Goal: Check status: Check status

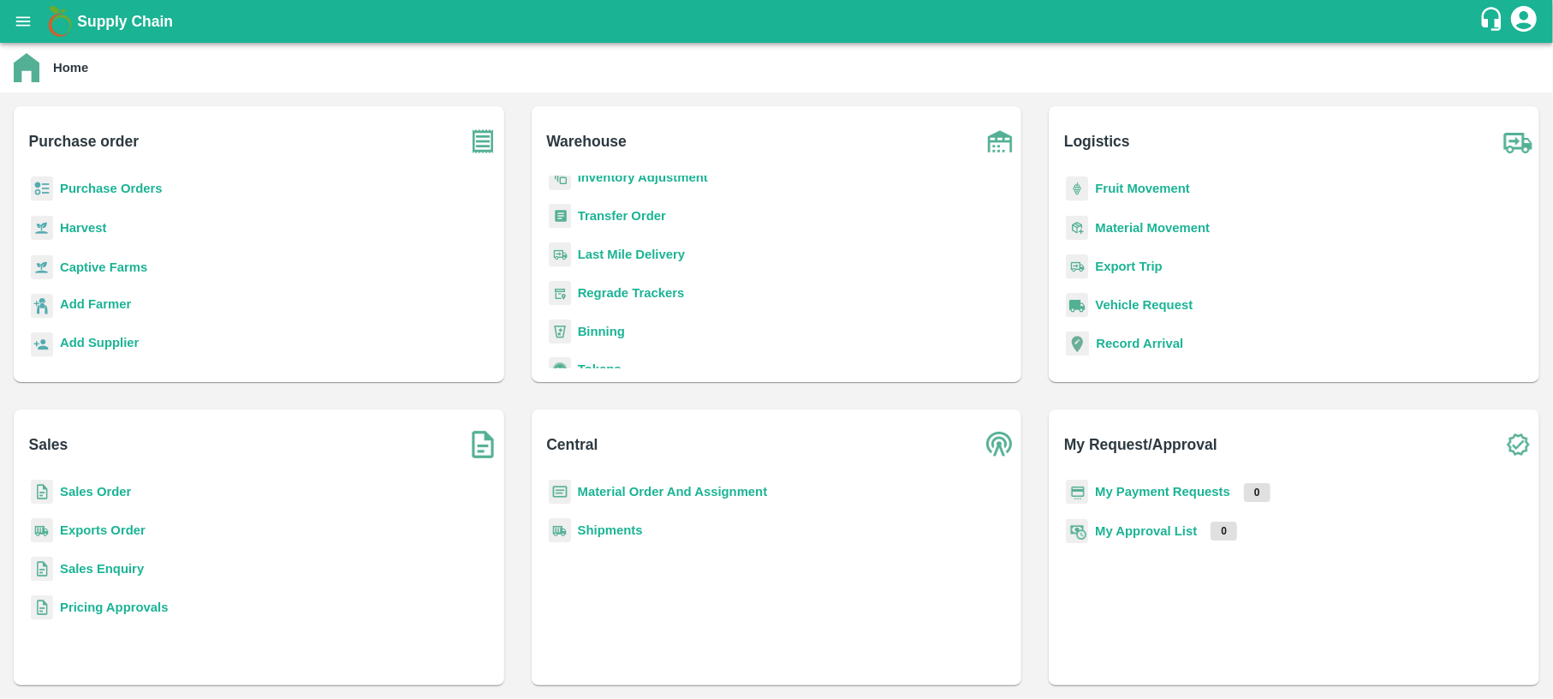
scroll to position [164, 0]
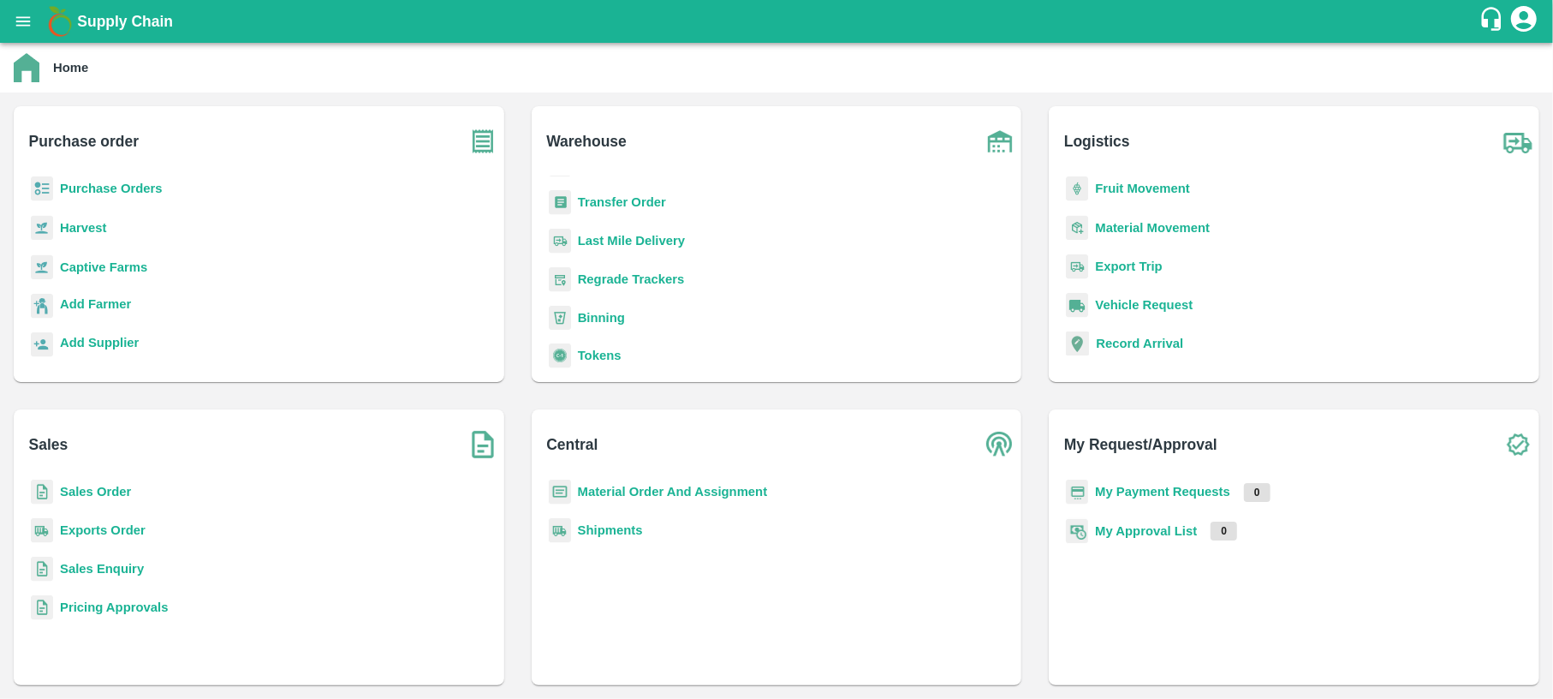
click at [605, 529] on b "Shipments" at bounding box center [610, 530] width 65 height 14
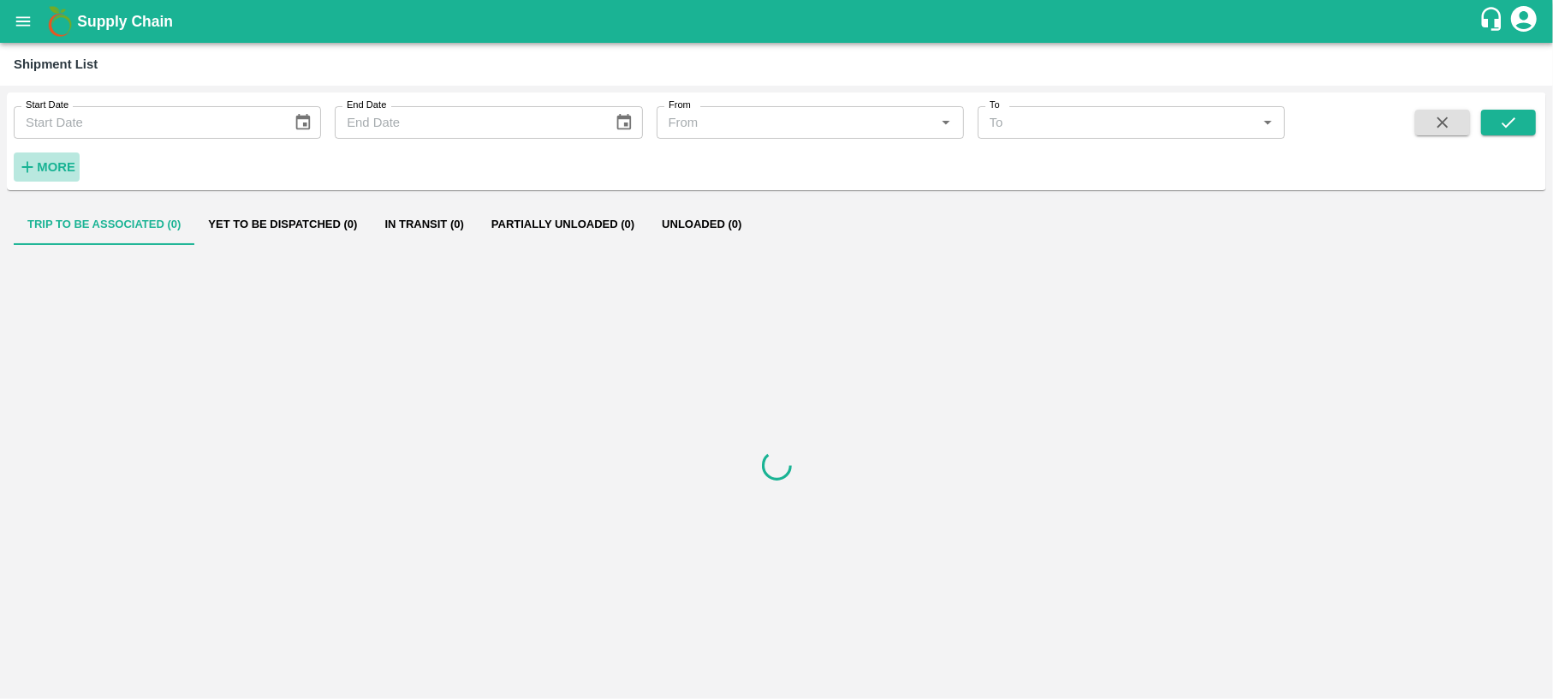
click at [34, 181] on button "More" at bounding box center [47, 166] width 66 height 29
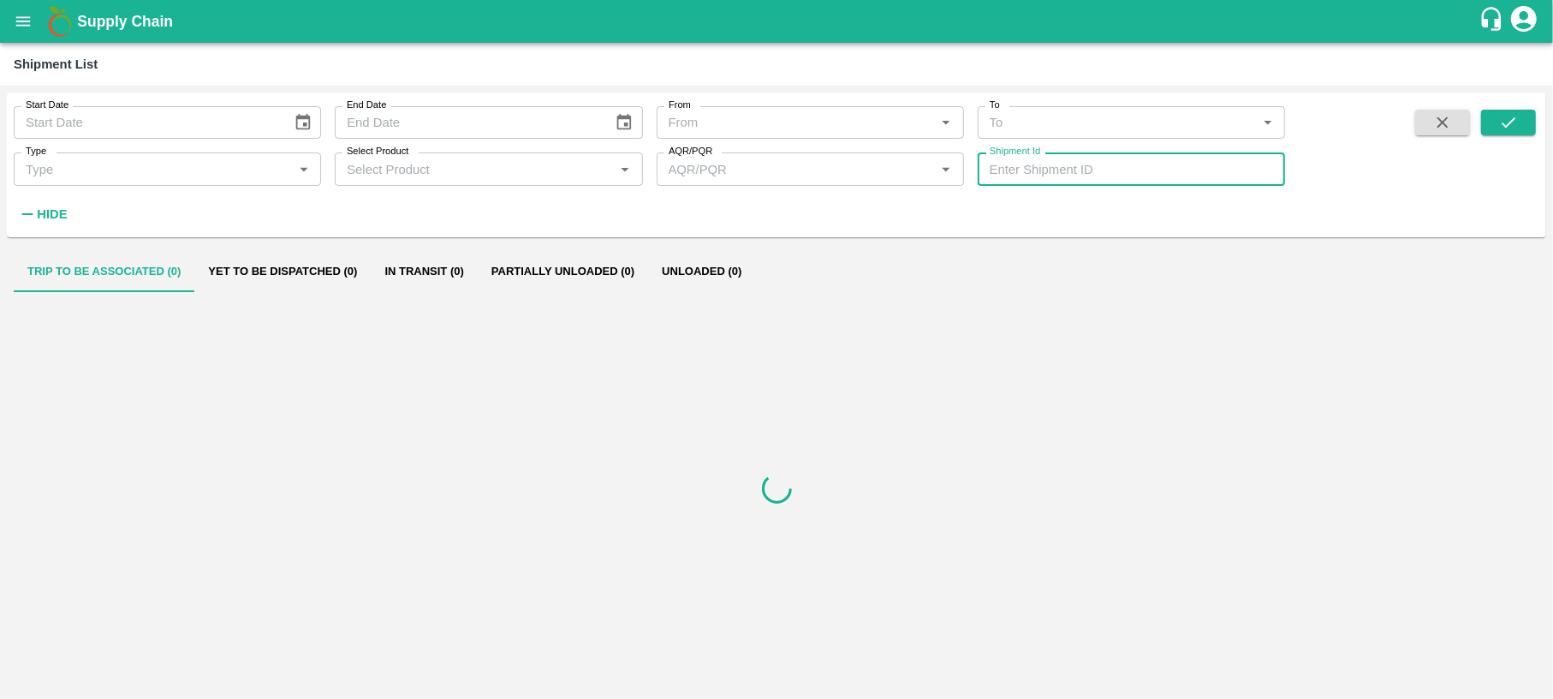
click at [1089, 173] on input "Shipment Id" at bounding box center [1131, 168] width 307 height 33
paste input "362378"
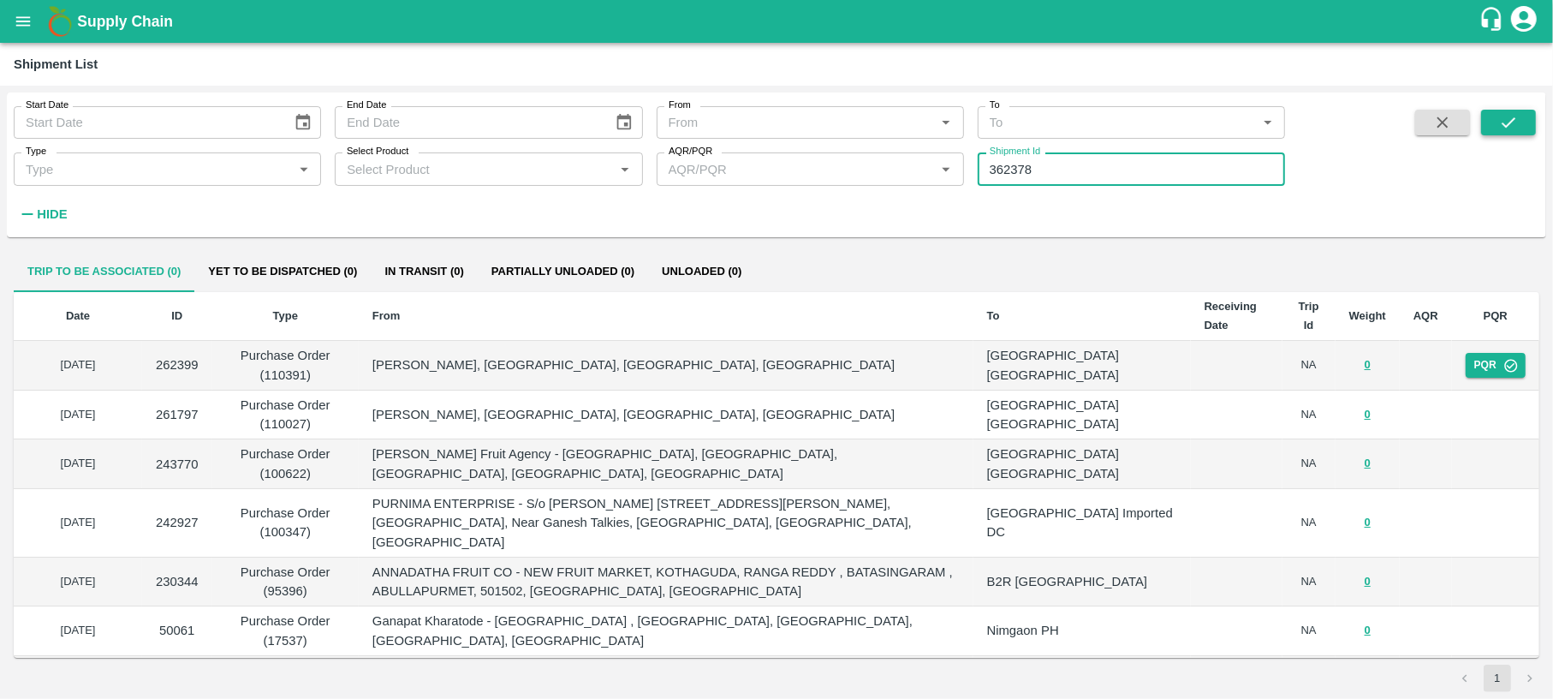
type input "362378"
click at [1512, 111] on button "submit" at bounding box center [1508, 123] width 55 height 26
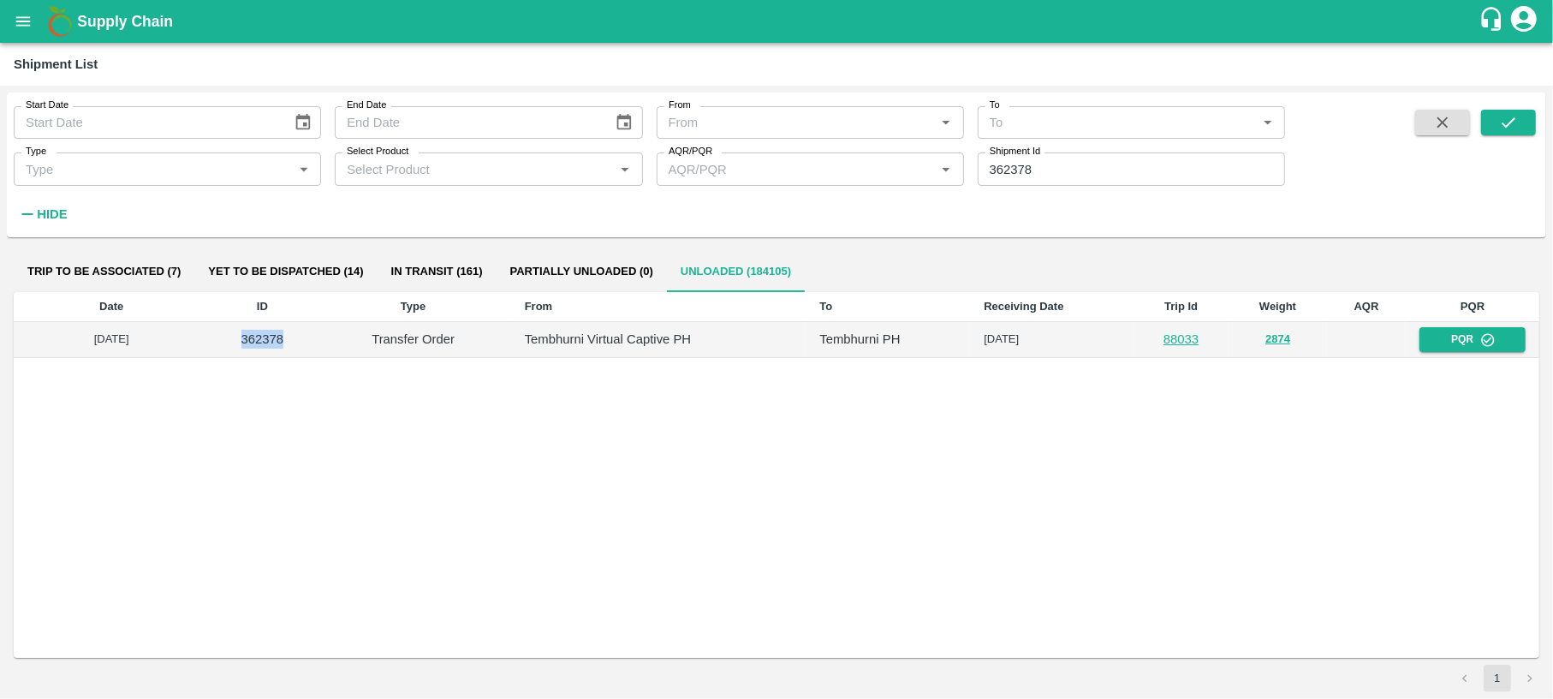
drag, startPoint x: 282, startPoint y: 337, endPoint x: 242, endPoint y: 336, distance: 40.2
click at [242, 336] on p "362378" at bounding box center [262, 339] width 79 height 19
click at [1164, 335] on link "88033" at bounding box center [1180, 339] width 35 height 14
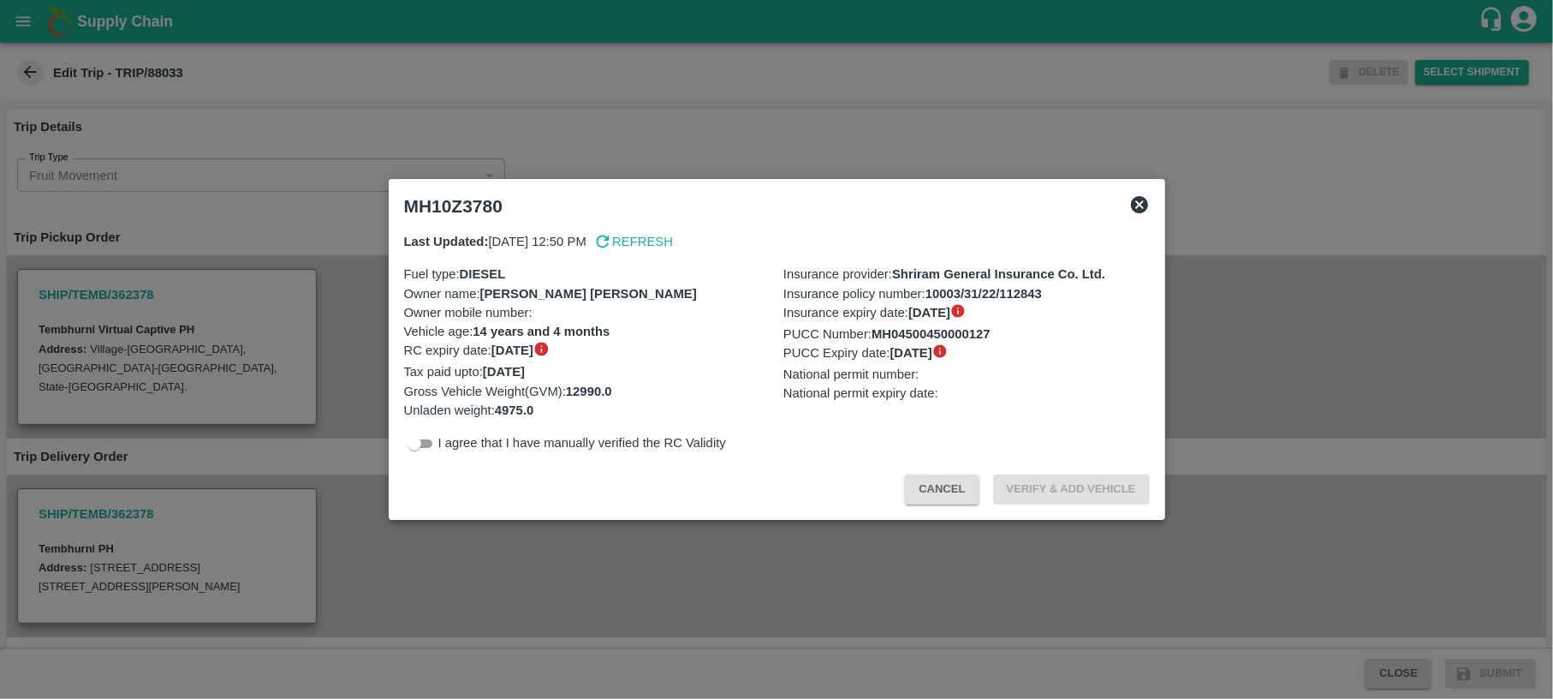
click at [1137, 207] on icon at bounding box center [1139, 204] width 21 height 21
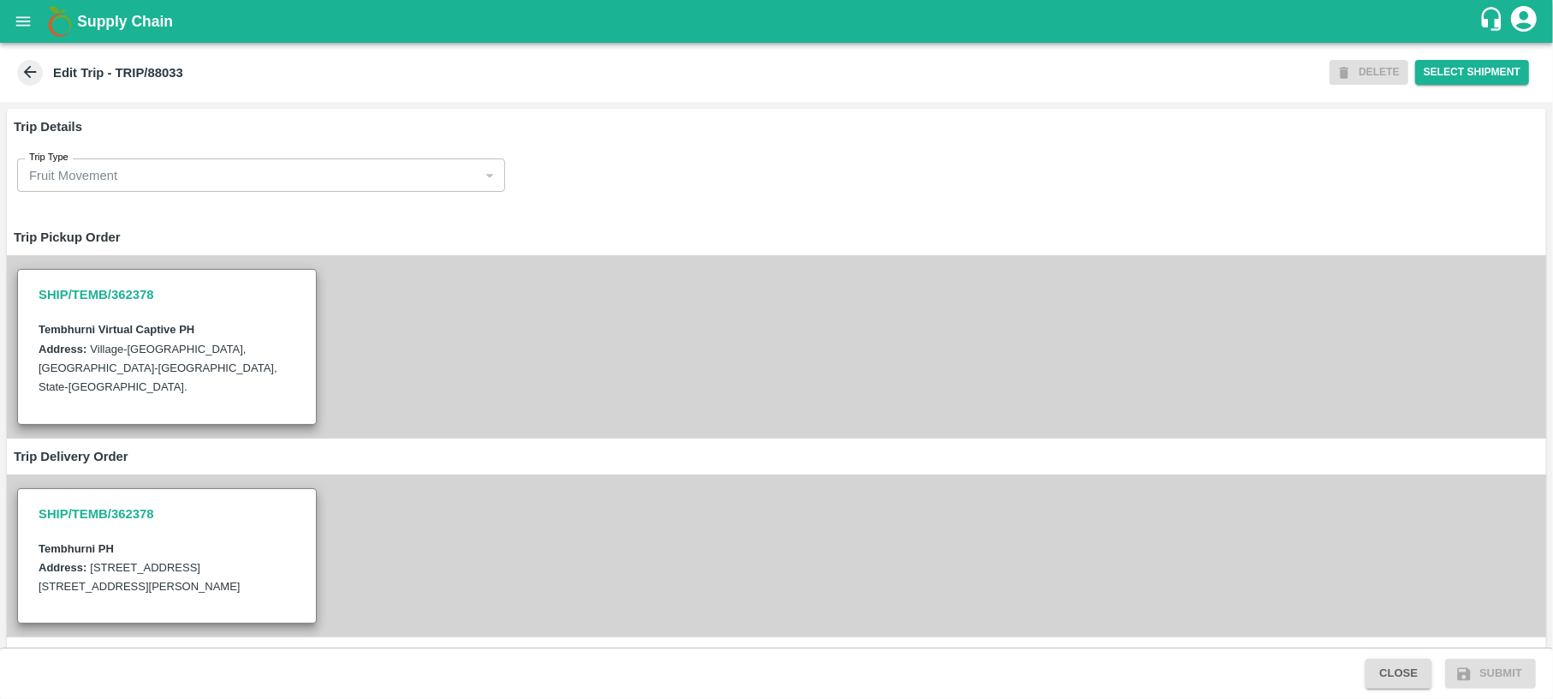
scroll to position [1, 0]
click at [42, 70] on span at bounding box center [30, 73] width 26 height 26
click at [28, 80] on icon at bounding box center [30, 71] width 19 height 19
click at [28, 62] on icon at bounding box center [30, 71] width 19 height 19
click at [14, 8] on button "open drawer" at bounding box center [22, 21] width 39 height 39
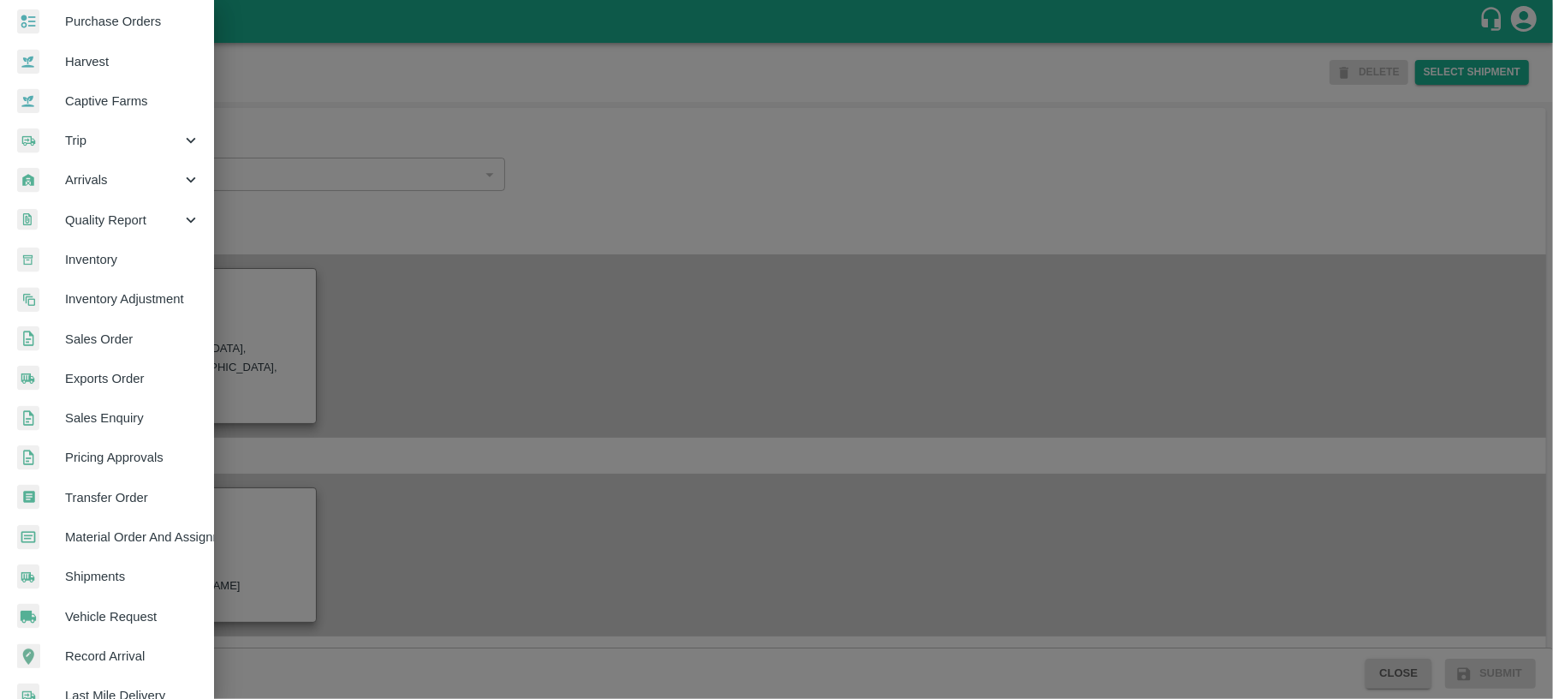
scroll to position [90, 0]
click at [101, 572] on span "Shipments" at bounding box center [132, 574] width 135 height 19
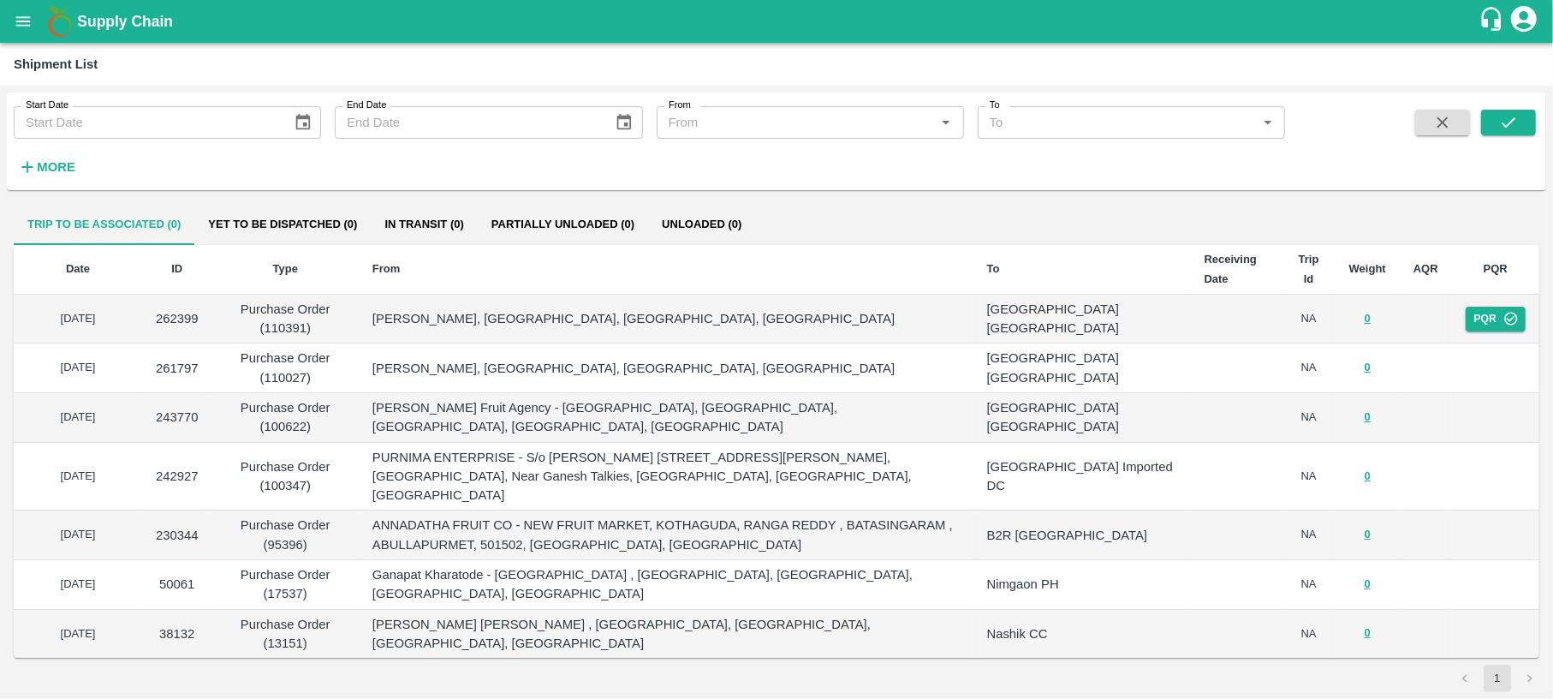
click at [86, 171] on div "Start Date Start Date End Date End Date From From   * To To   * More" at bounding box center [642, 136] width 1285 height 89
click at [76, 164] on button "More" at bounding box center [47, 166] width 66 height 29
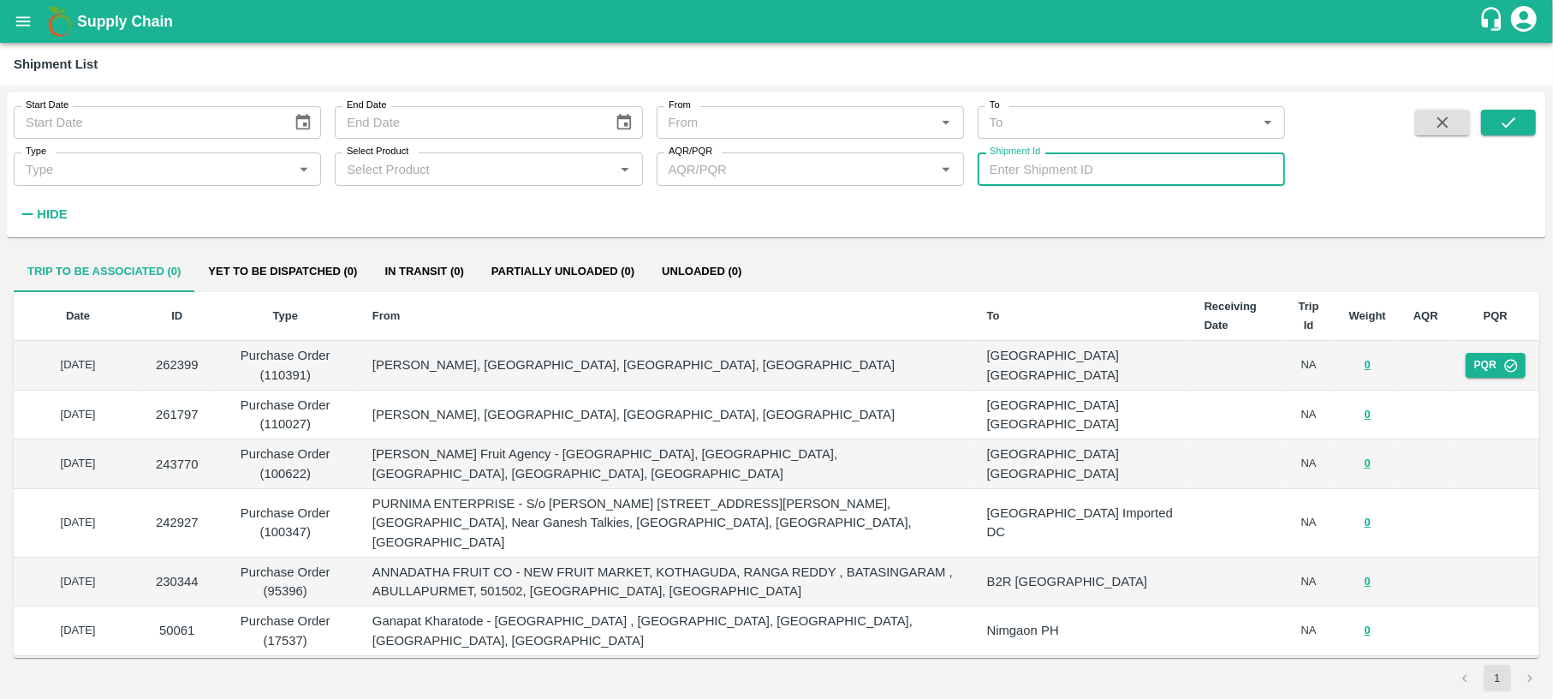
click at [1007, 180] on input "Shipment Id" at bounding box center [1131, 168] width 307 height 33
paste input "362378"
type input "362378"
click at [1520, 116] on button "submit" at bounding box center [1508, 123] width 55 height 26
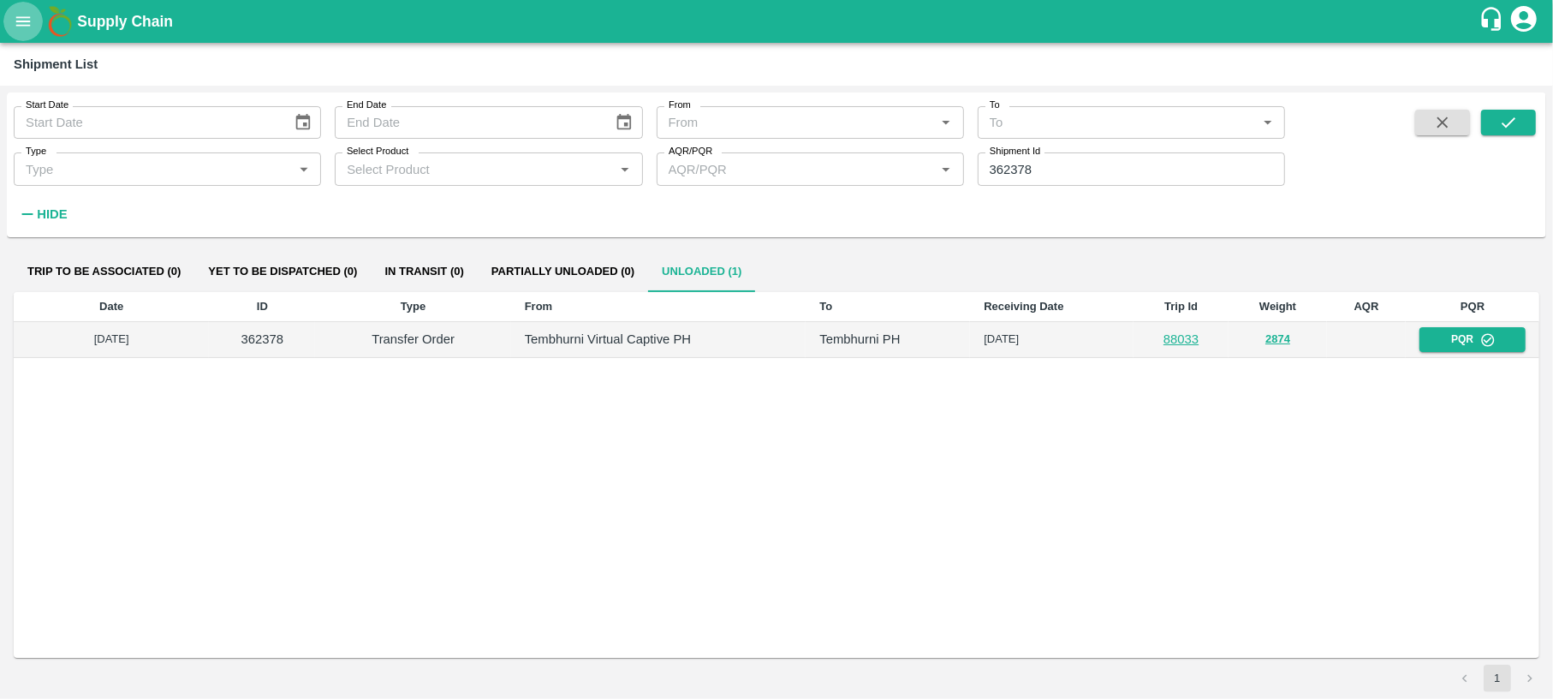
click at [7, 25] on button "open drawer" at bounding box center [22, 21] width 39 height 39
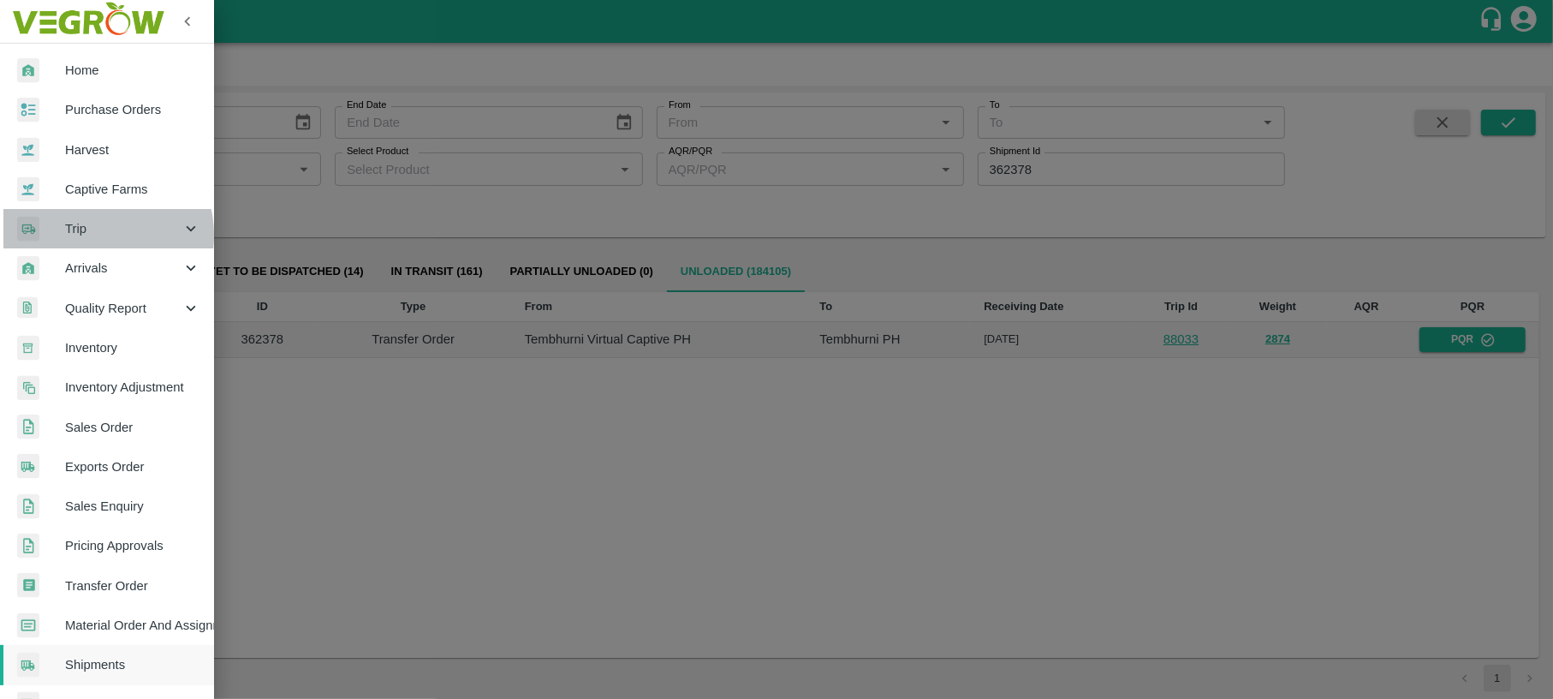
click at [95, 235] on span "Trip" at bounding box center [123, 228] width 116 height 19
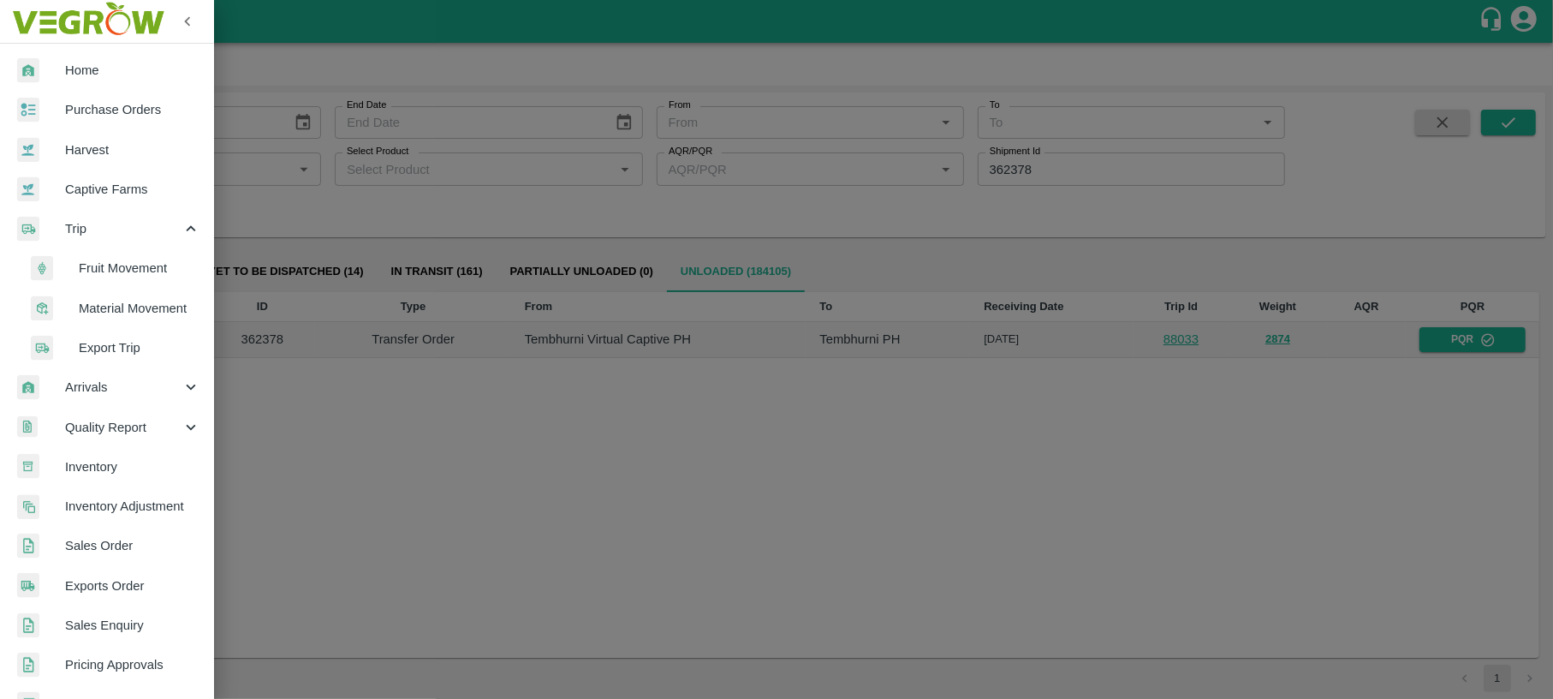
click at [99, 271] on span "Fruit Movement" at bounding box center [140, 268] width 122 height 19
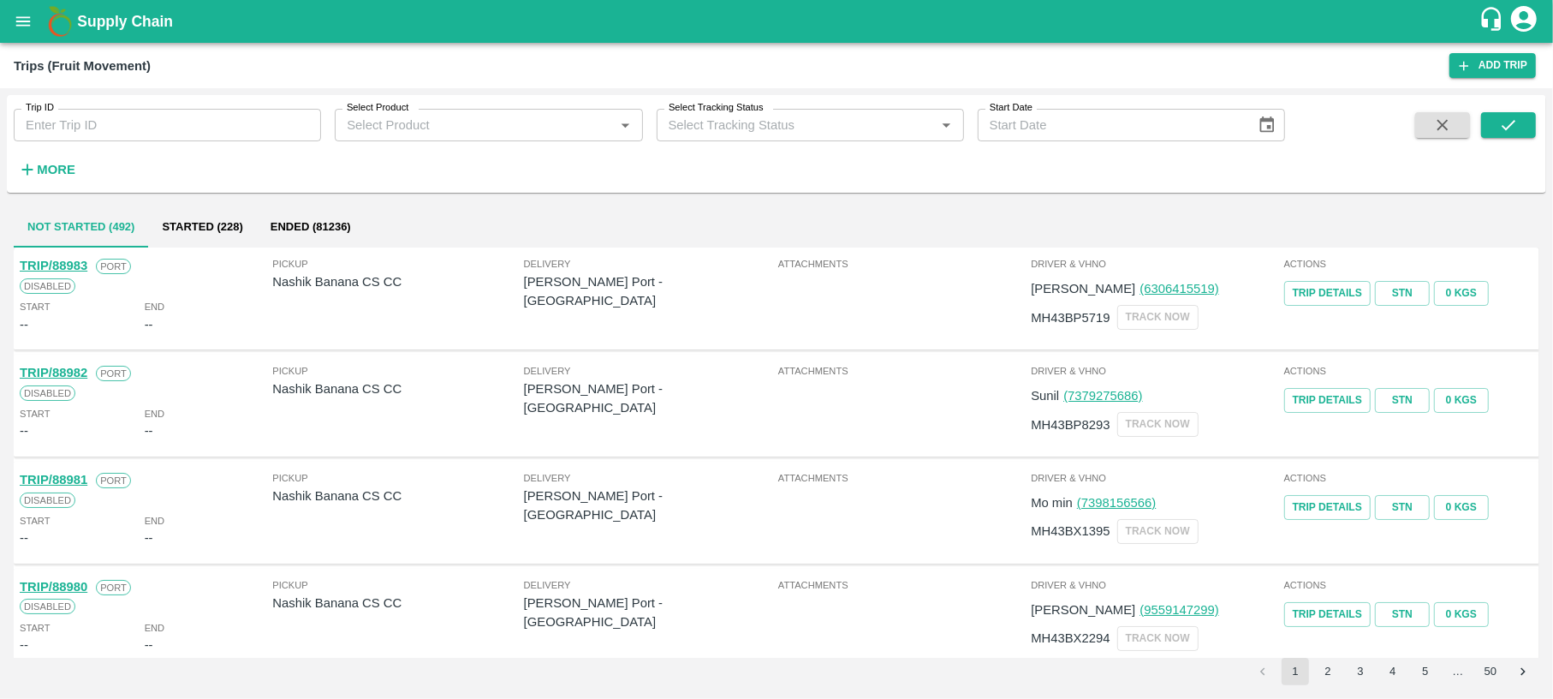
click at [116, 145] on div "Trip ID Trip ID Select Product Select Product   * Select Tracking Status Select…" at bounding box center [642, 139] width 1285 height 89
click at [117, 133] on input "Trip ID" at bounding box center [167, 125] width 307 height 33
type input "88033"
click at [1507, 116] on icon "submit" at bounding box center [1508, 125] width 19 height 19
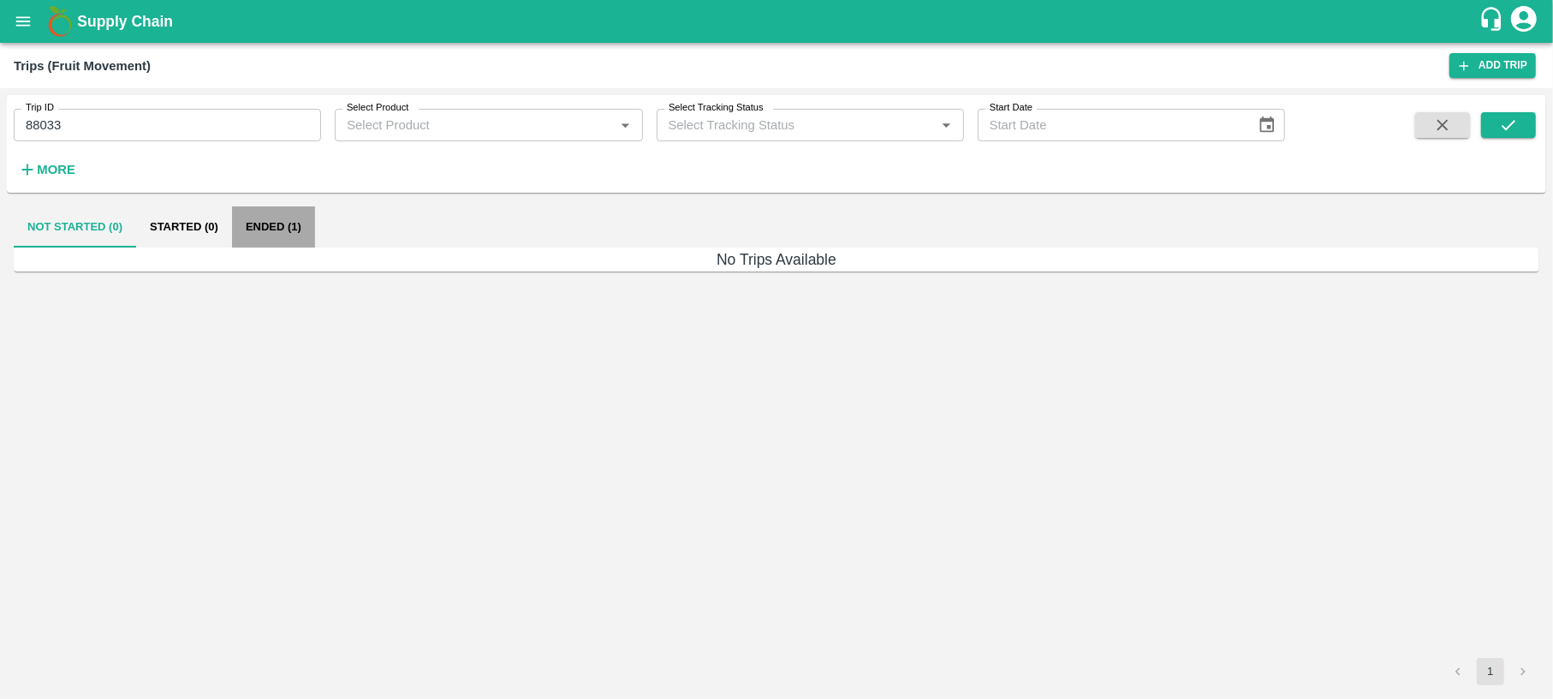
click at [288, 223] on button "Ended (1)" at bounding box center [273, 226] width 83 height 41
